Goal: Task Accomplishment & Management: Use online tool/utility

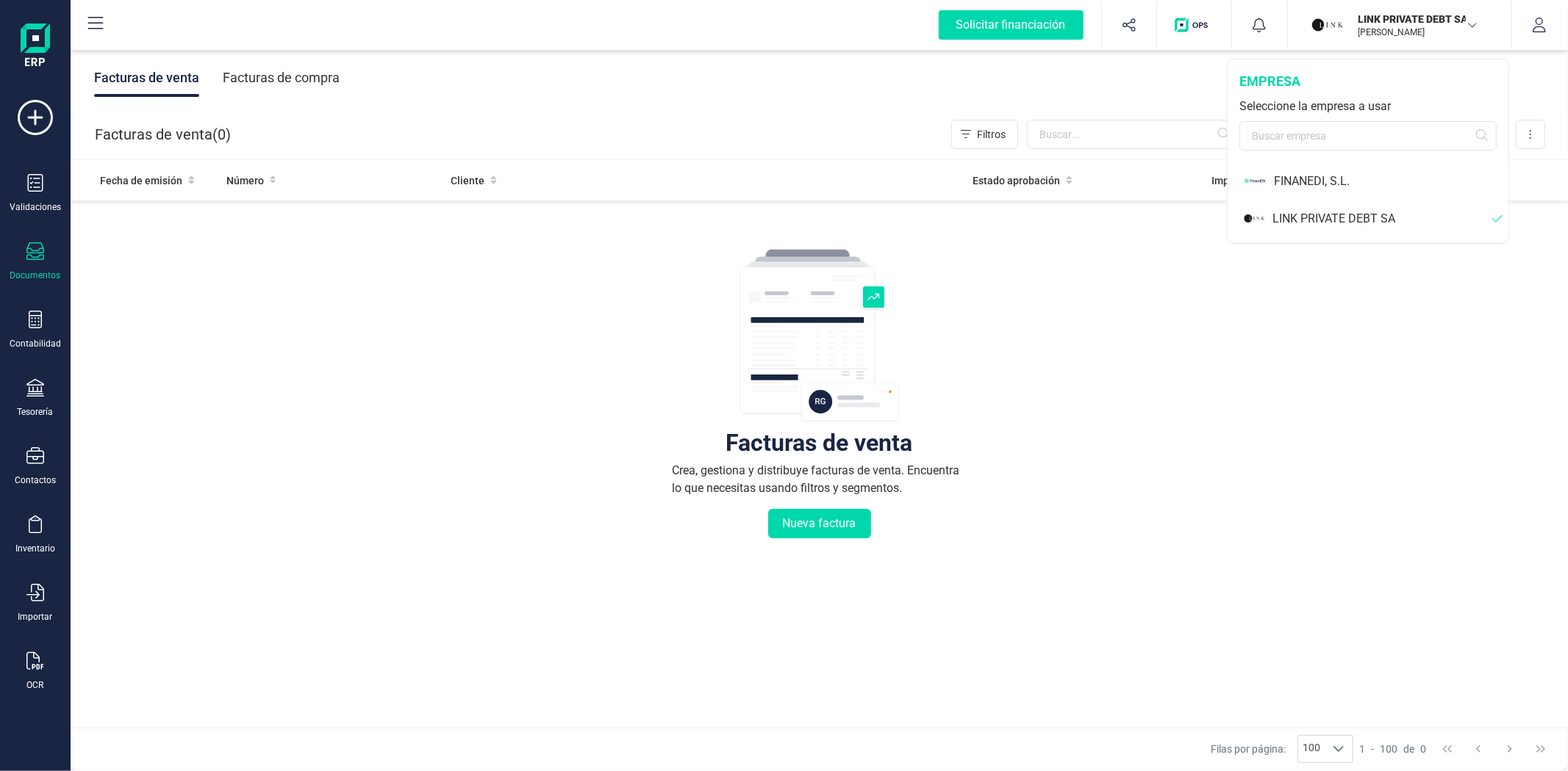
click at [1268, 209] on div "LINK PRIVATE DEBT SA" at bounding box center [1368, 218] width 279 height 37
click at [1325, 214] on div "LINK PRIVATE DEBT SA" at bounding box center [1382, 218] width 219 height 17
click at [32, 404] on div "Tesorería" at bounding box center [35, 398] width 59 height 39
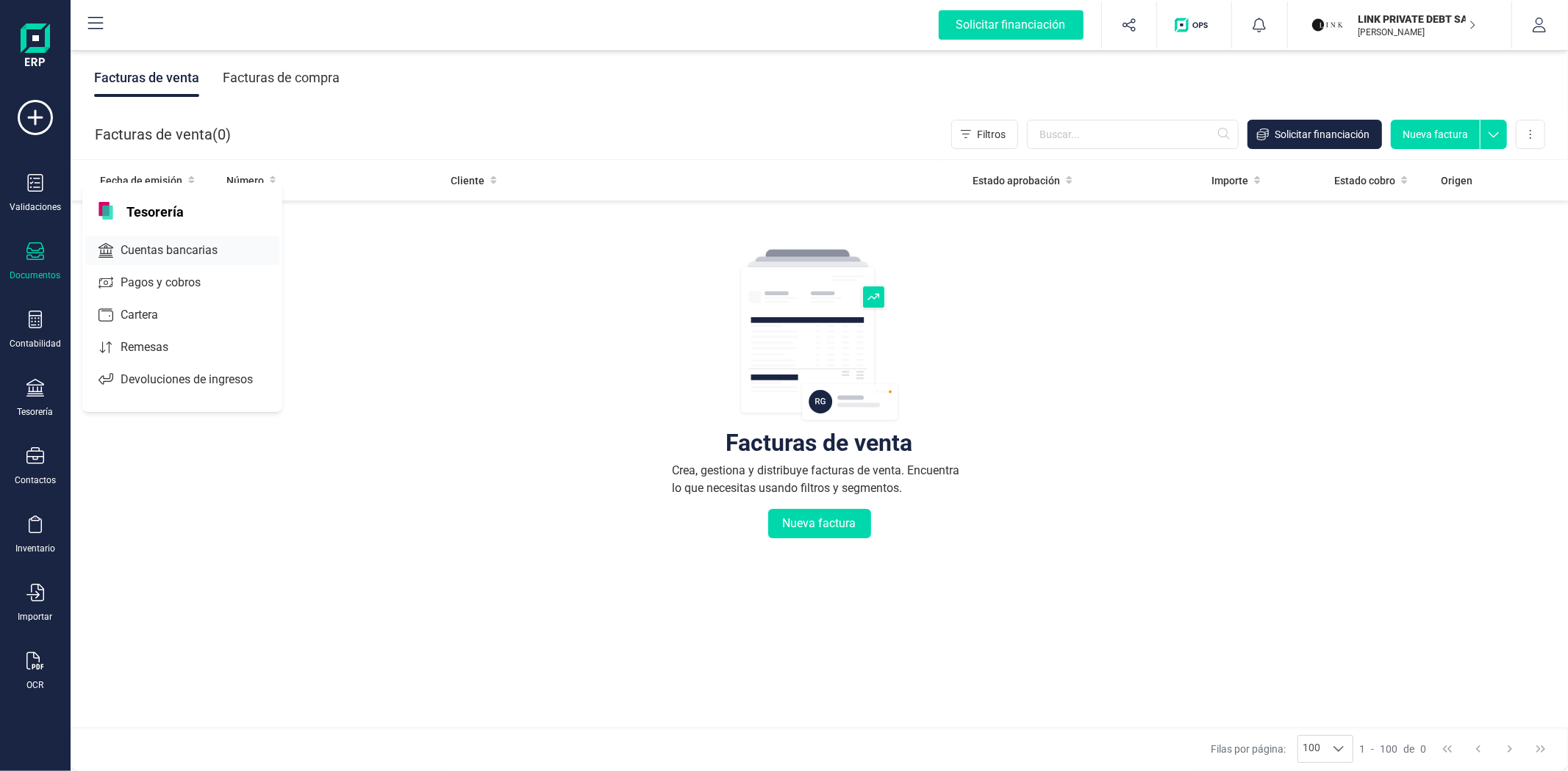
click at [166, 257] on span "Cuentas bancarias" at bounding box center [180, 250] width 130 height 17
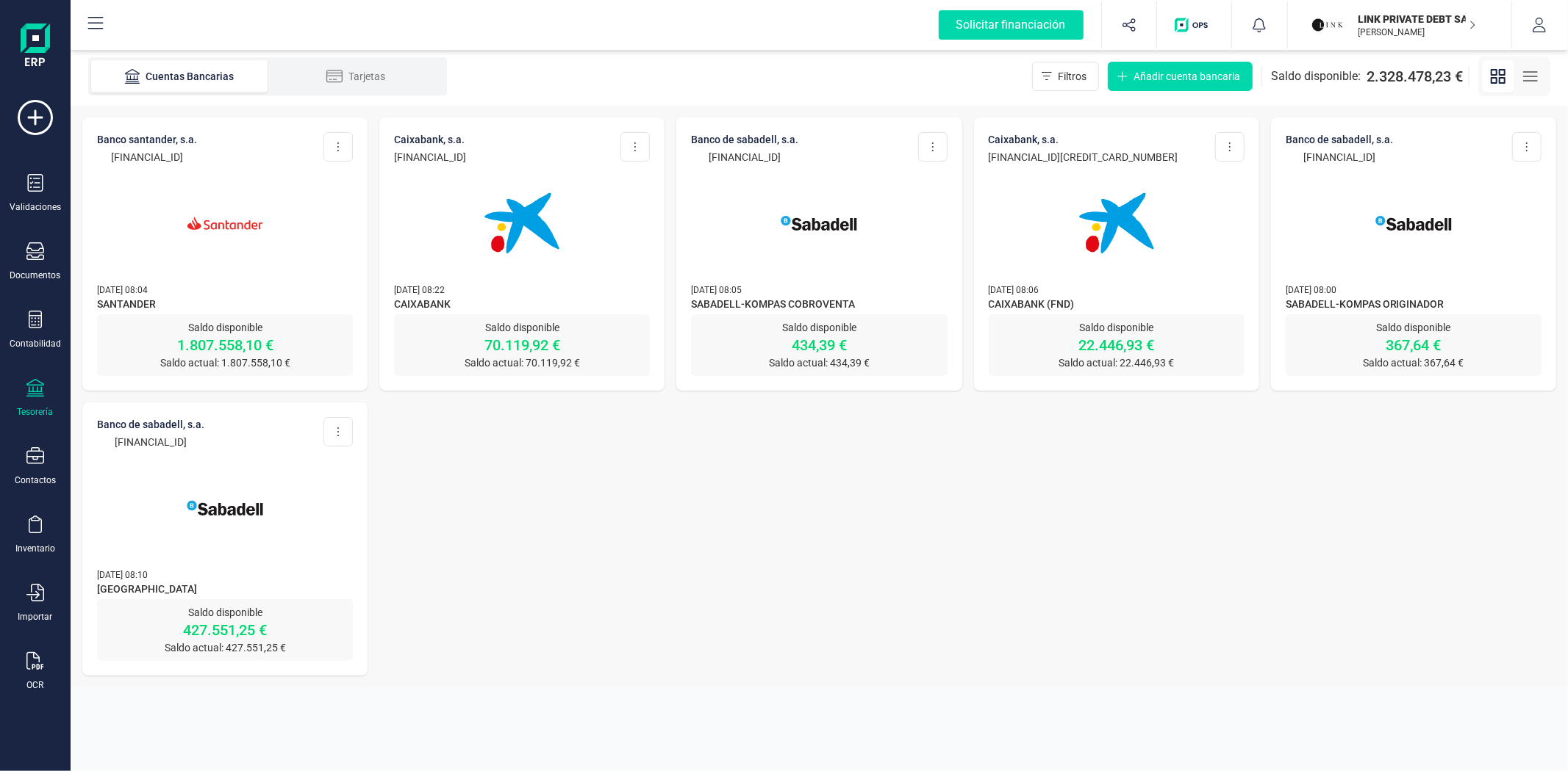
click at [160, 260] on div at bounding box center [225, 215] width 256 height 100
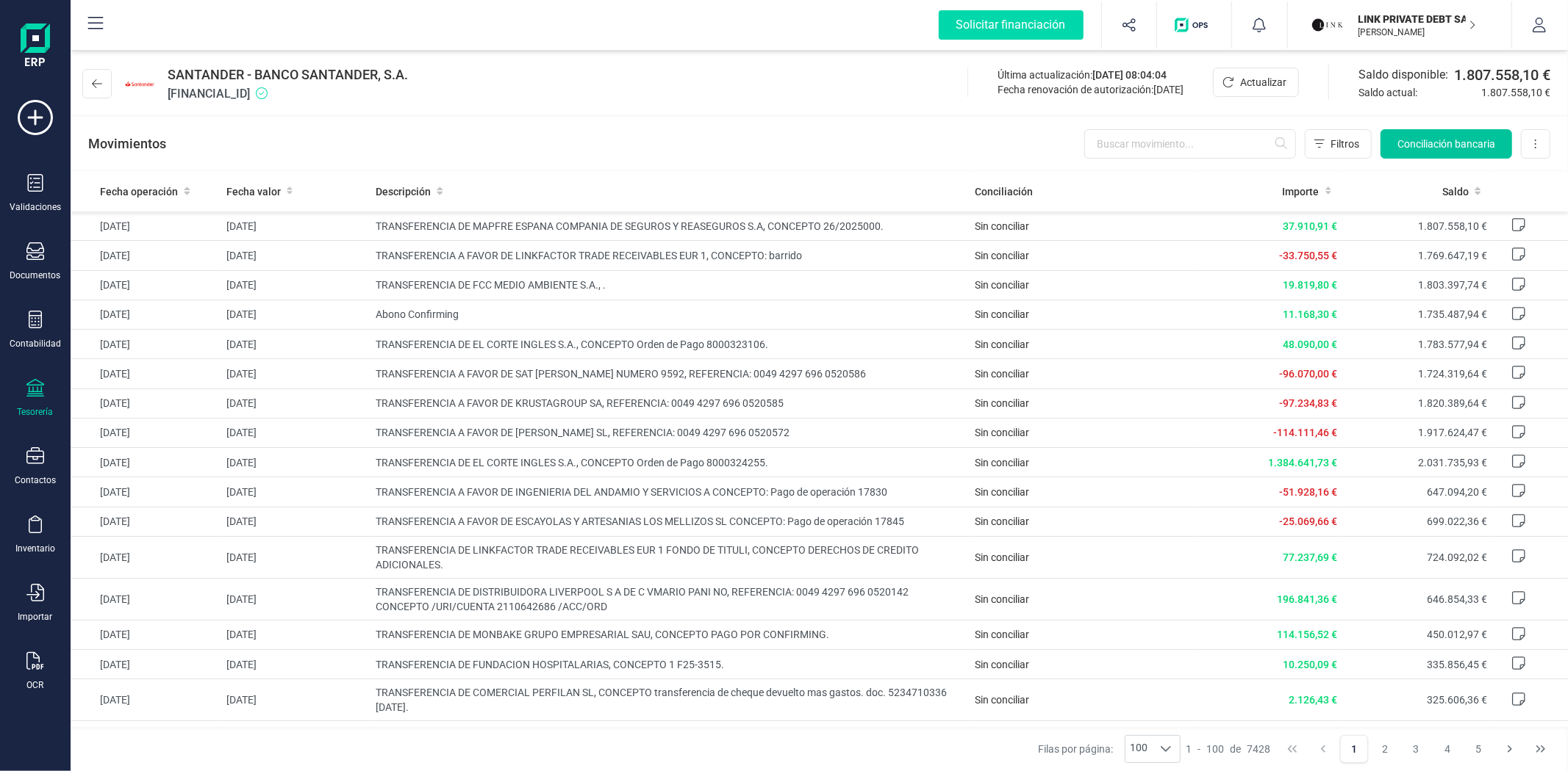
click at [1488, 147] on span "Conciliación bancaria" at bounding box center [1445, 143] width 98 height 15
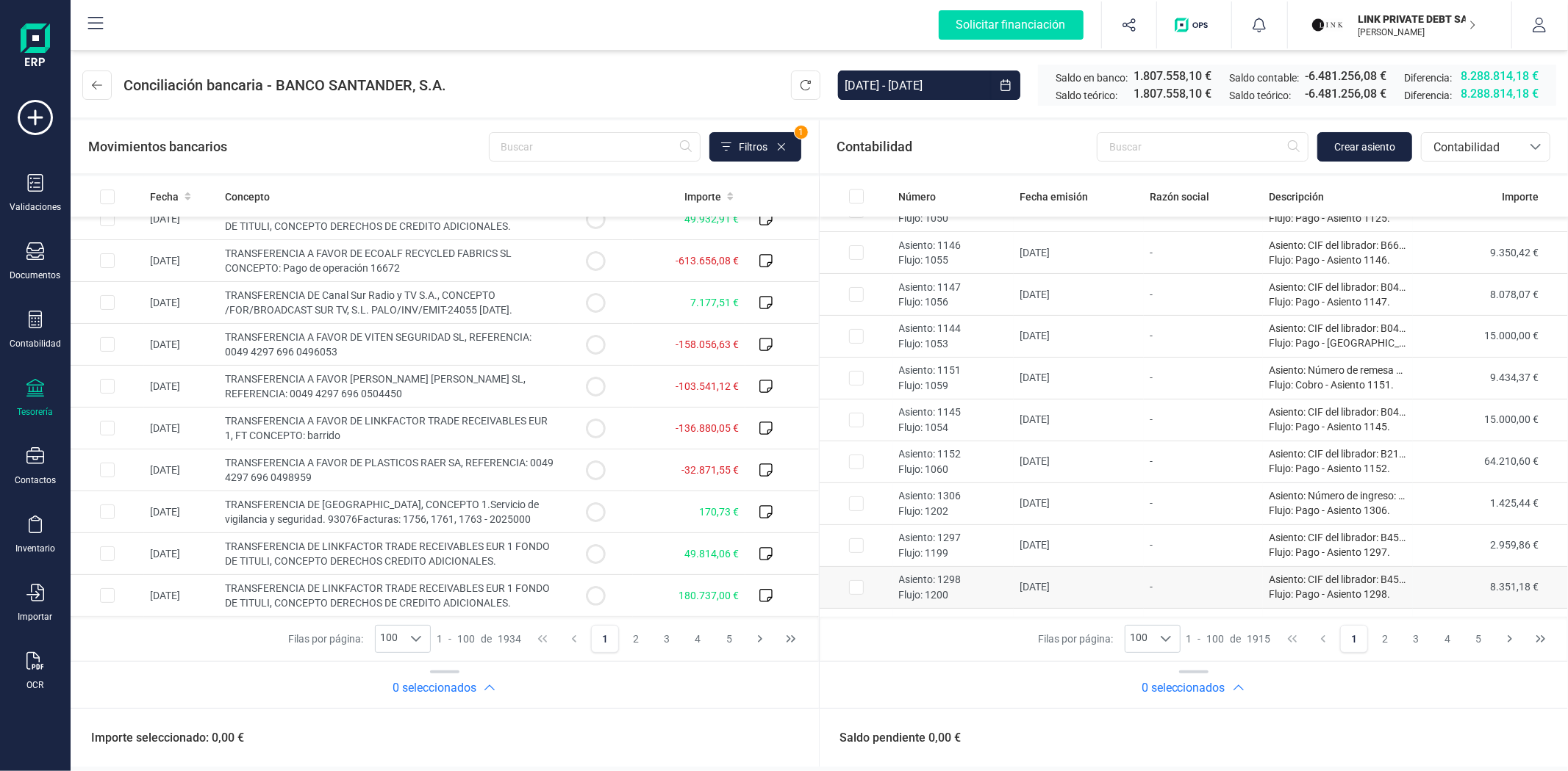
scroll to position [2121, 0]
